Goal: Task Accomplishment & Management: Use online tool/utility

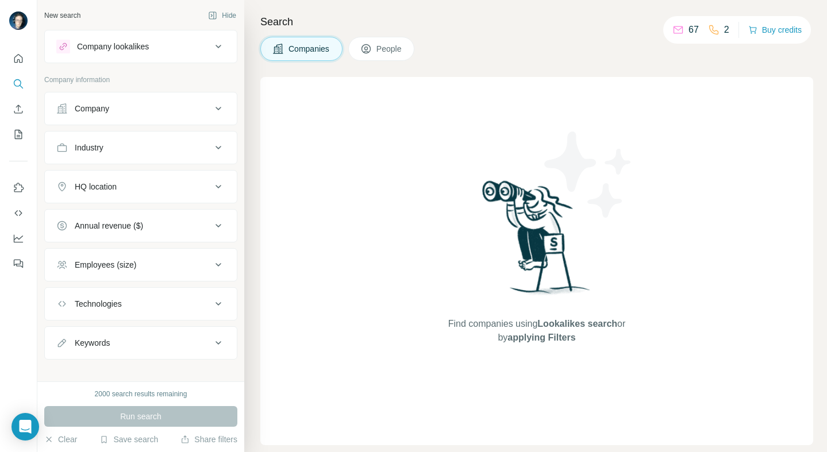
scroll to position [10, 0]
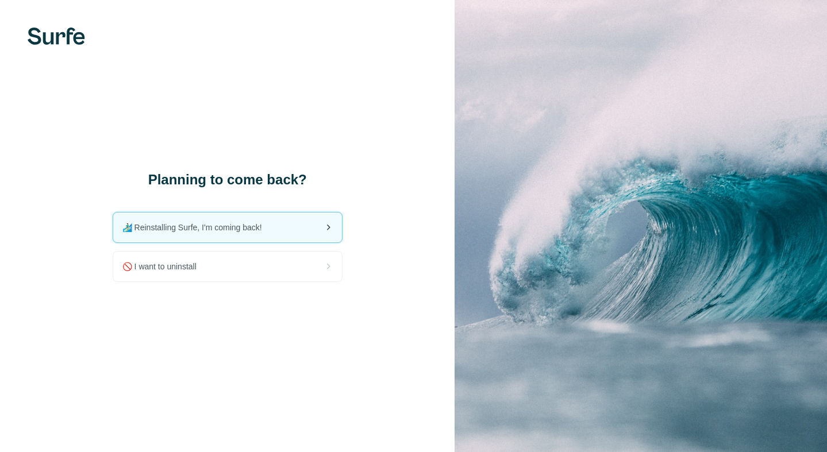
click at [274, 227] on div "🏄🏻‍♂️ Reinstalling Surfe, I'm coming back!" at bounding box center [227, 228] width 229 height 30
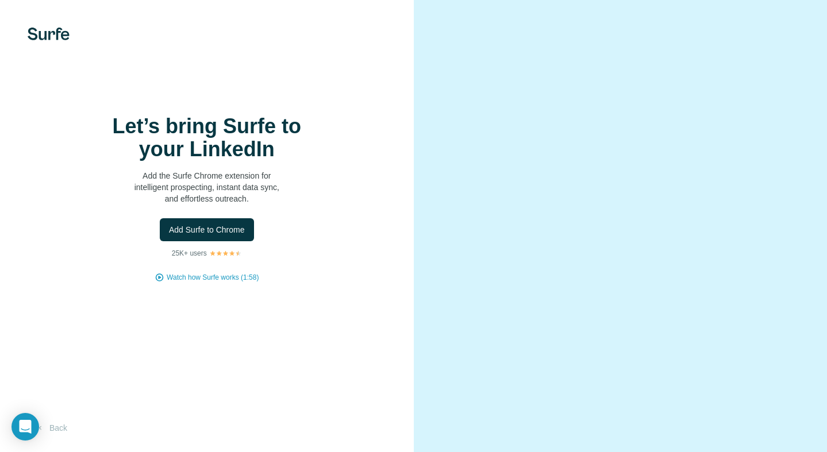
click at [444, 92] on div at bounding box center [621, 226] width 414 height 452
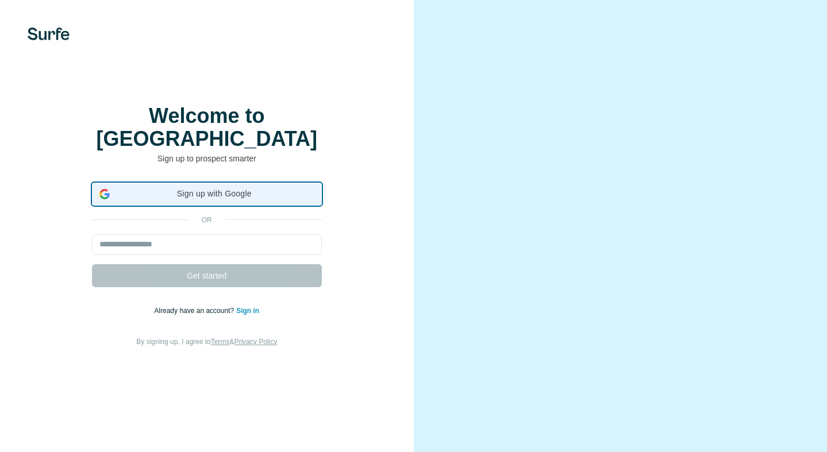
click at [193, 183] on div "Sign up with Google Sign up with Google. Opens in new tab" at bounding box center [206, 194] width 215 height 22
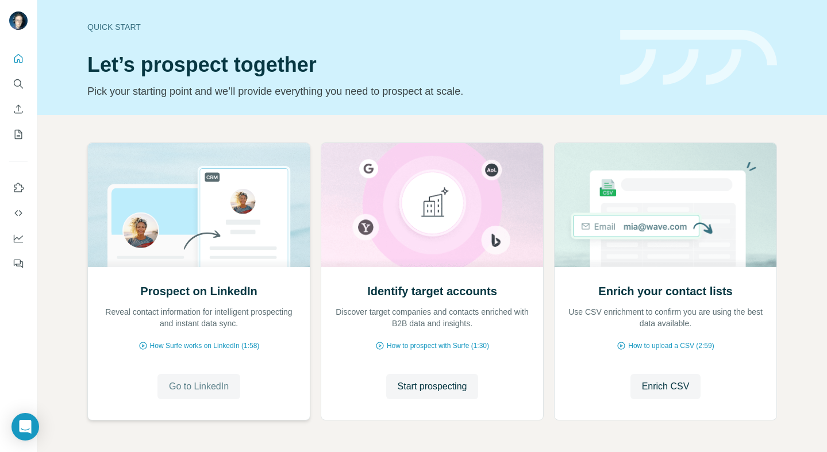
click at [199, 383] on span "Go to LinkedIn" at bounding box center [199, 387] width 60 height 14
